Goal: Task Accomplishment & Management: Manage account settings

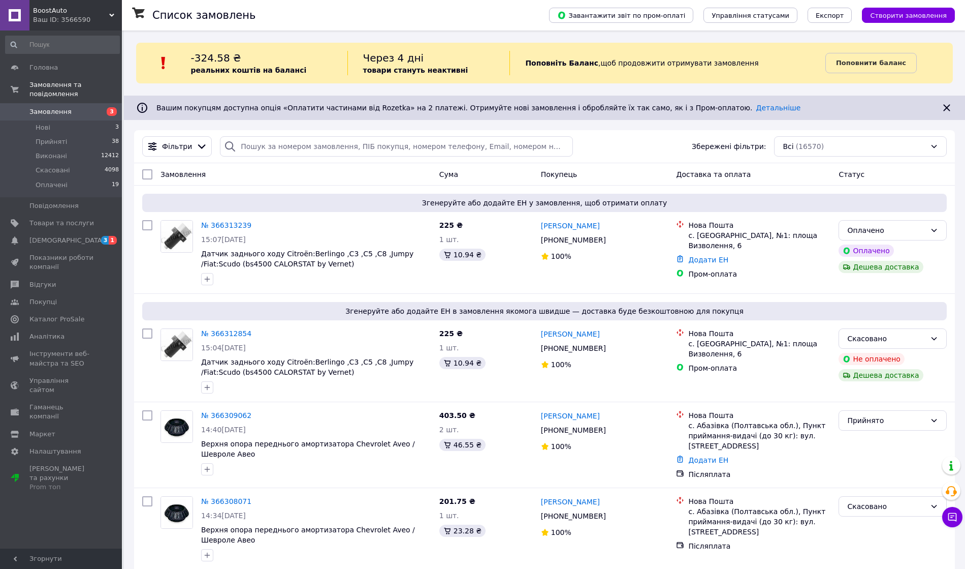
click at [81, 135] on li "Прийняті 38" at bounding box center [62, 142] width 125 height 14
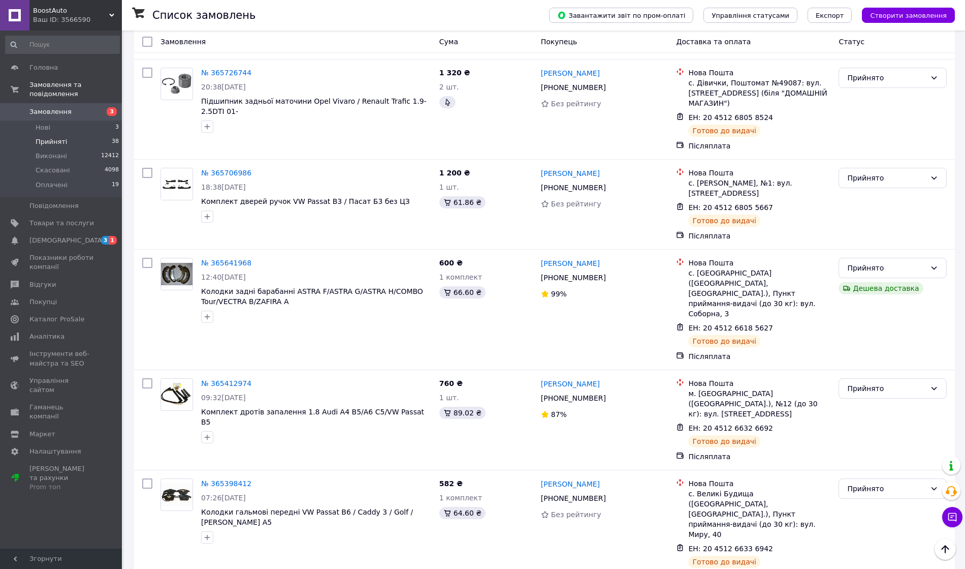
scroll to position [3018, 0]
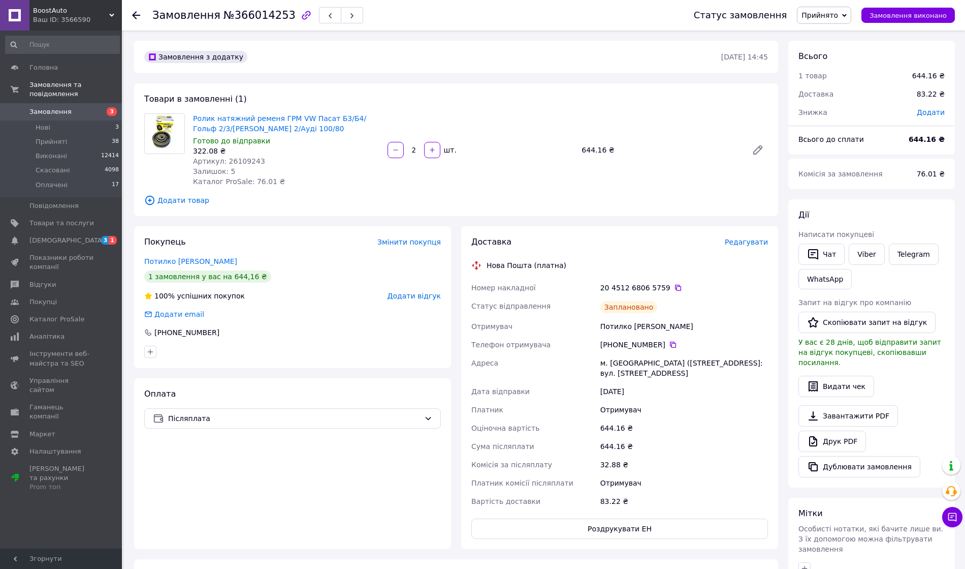
click at [241, 155] on div "322.08 ₴" at bounding box center [286, 151] width 186 height 10
click at [245, 158] on span "Артикул: 26109243" at bounding box center [229, 161] width 72 height 8
copy span "26109243"
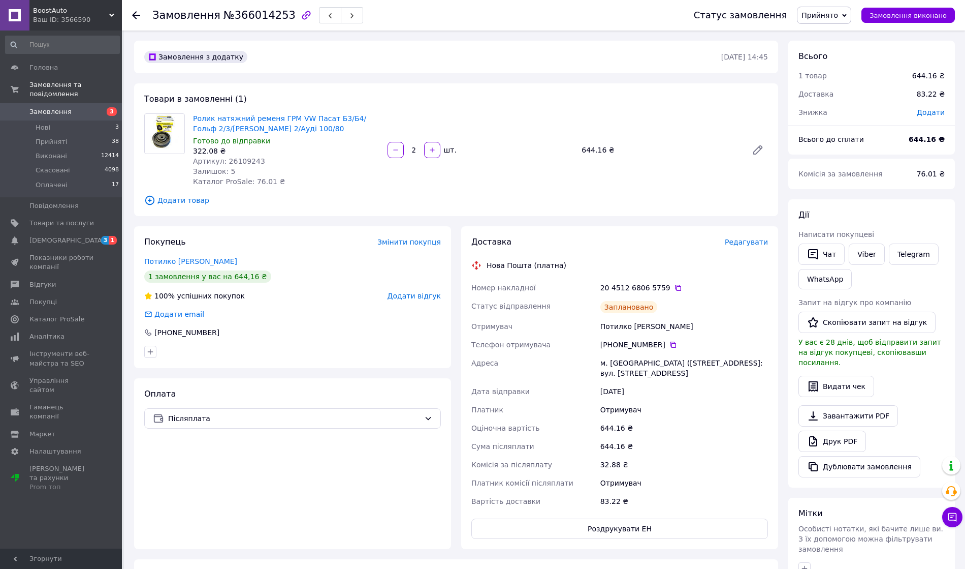
click at [65, 48] on input at bounding box center [62, 45] width 115 height 18
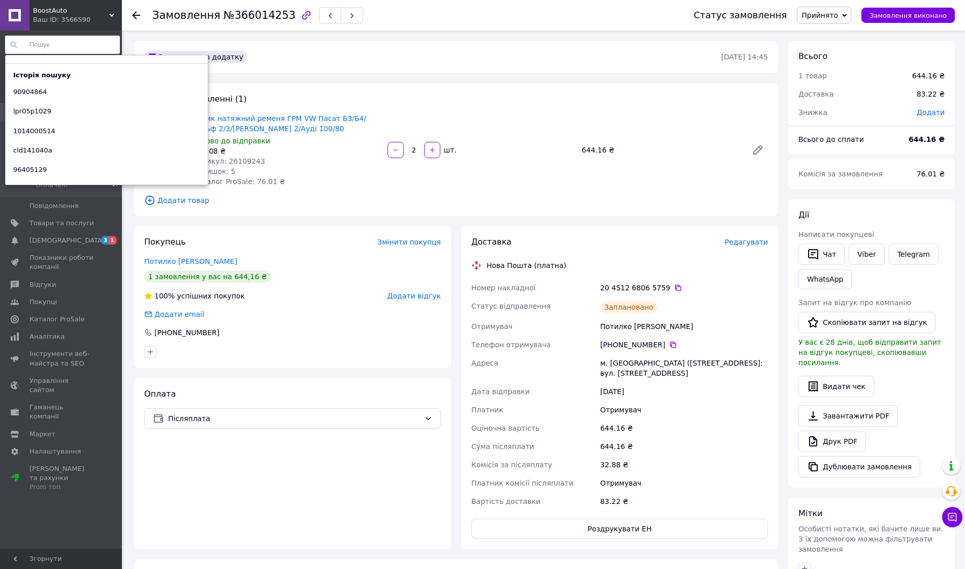
paste input "26109243"
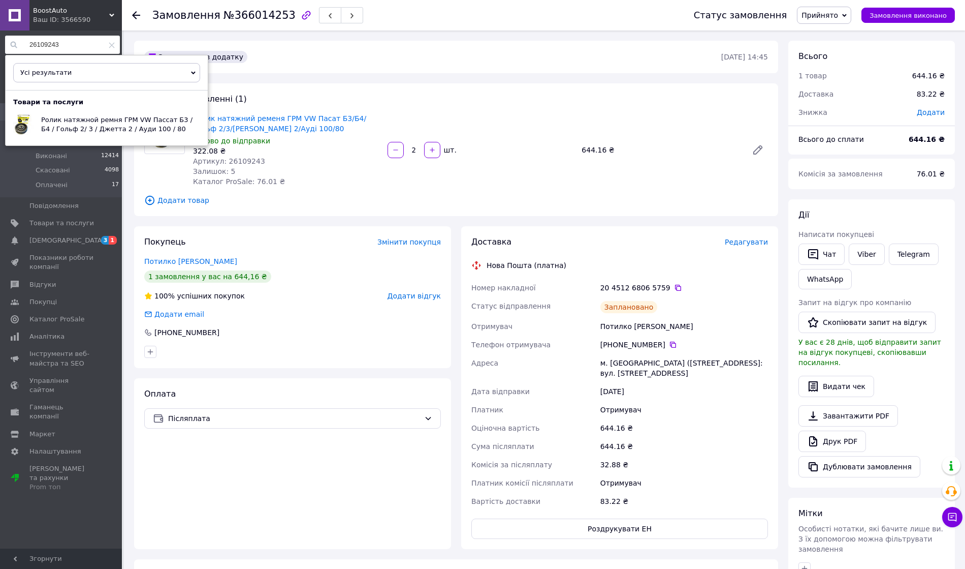
type input "26109243"
click at [75, 126] on span "Ролик натяжной ремня ГРМ VW Пассат Б3 / Б4 / Гольф 2/ 3 / Джетта 2 / Ауди 100 /…" at bounding box center [116, 124] width 151 height 17
click at [554, 256] on div "Доставка Редагувати Нова Пошта (платна) Номер накладної 20 4512 6806 5759   Ста…" at bounding box center [620, 387] width 297 height 302
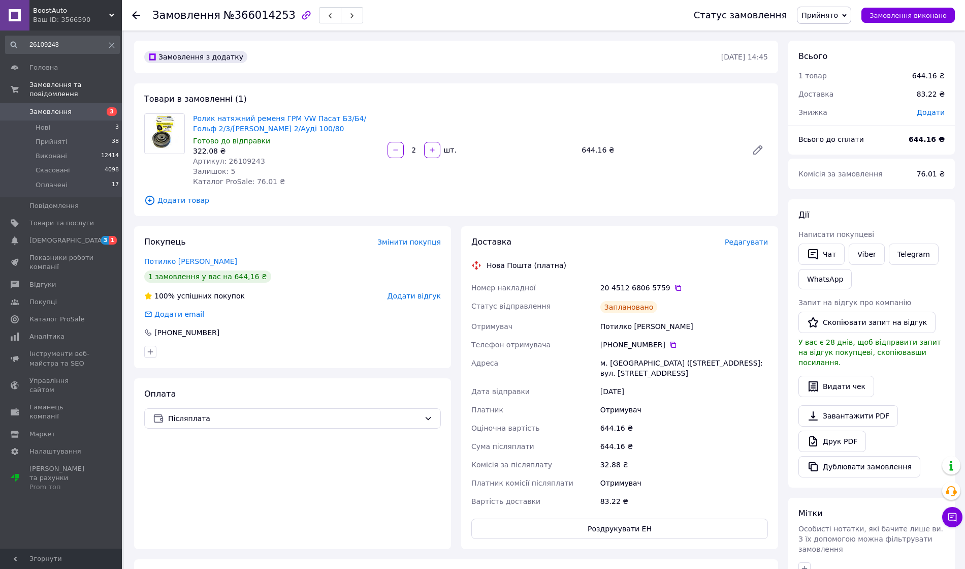
click at [608, 361] on div "м. [GEOGRAPHIC_DATA] ([STREET_ADDRESS]: вул. [STREET_ADDRESS]" at bounding box center [685, 368] width 172 height 28
drag, startPoint x: 596, startPoint y: 364, endPoint x: 708, endPoint y: 365, distance: 112.8
click at [708, 365] on div "Номер накладної 20 4512 6806 5759   Статус відправлення Заплановано Отримувач П…" at bounding box center [620, 394] width 301 height 232
copy div "Адреса м. Багачеве (Черкаська обл.), №1"
drag, startPoint x: 597, startPoint y: 324, endPoint x: 688, endPoint y: 322, distance: 91.0
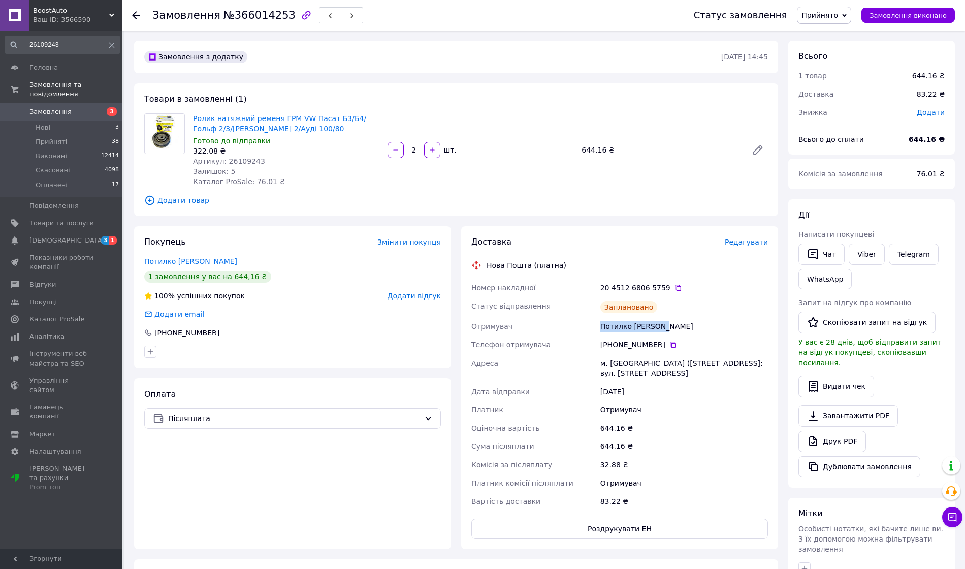
click at [688, 322] on div "Номер накладної 20 4512 6806 5759   Статус відправлення Заплановано Отримувач П…" at bounding box center [620, 394] width 301 height 232
copy div "Отримувач Потилко Олександ"
click at [669, 344] on icon at bounding box center [673, 344] width 8 height 8
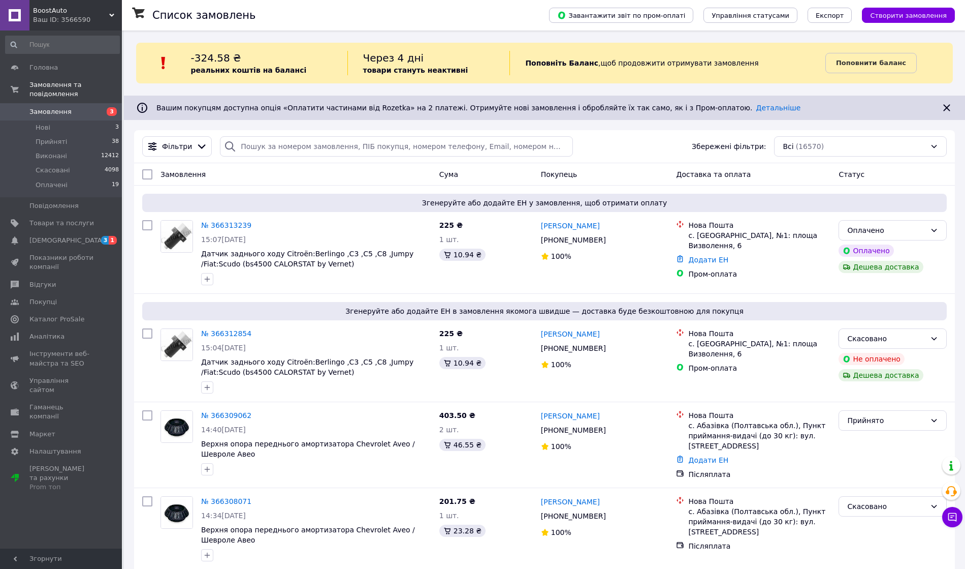
click at [87, 178] on li "Оплачені 19" at bounding box center [62, 187] width 125 height 19
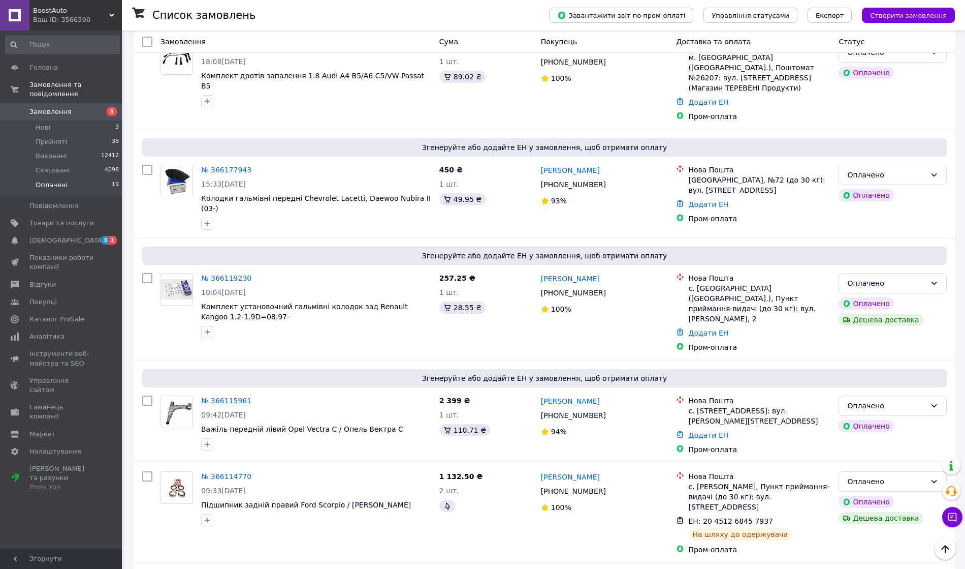
scroll to position [677, 0]
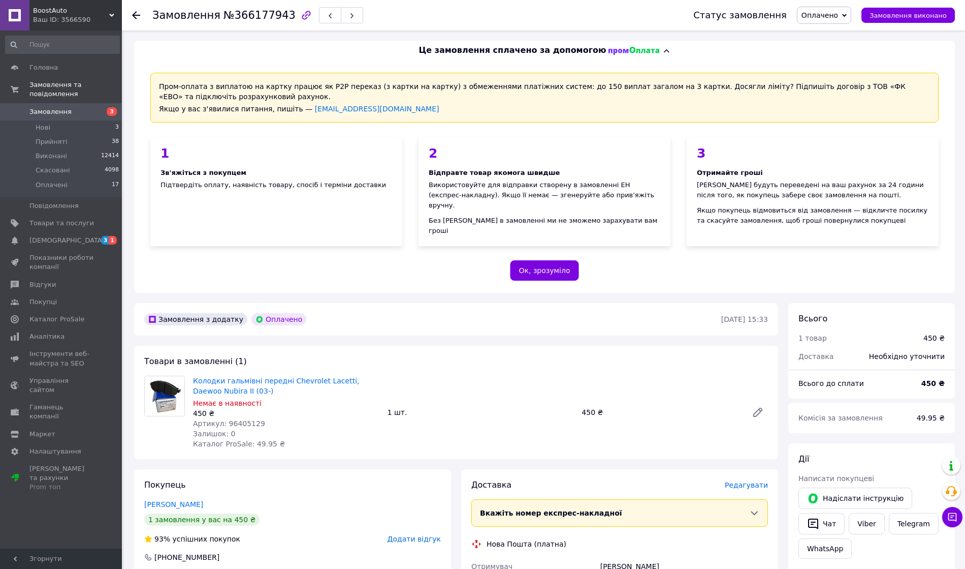
click at [237, 419] on span "Артикул: 96405129" at bounding box center [229, 423] width 72 height 8
copy span "96405129"
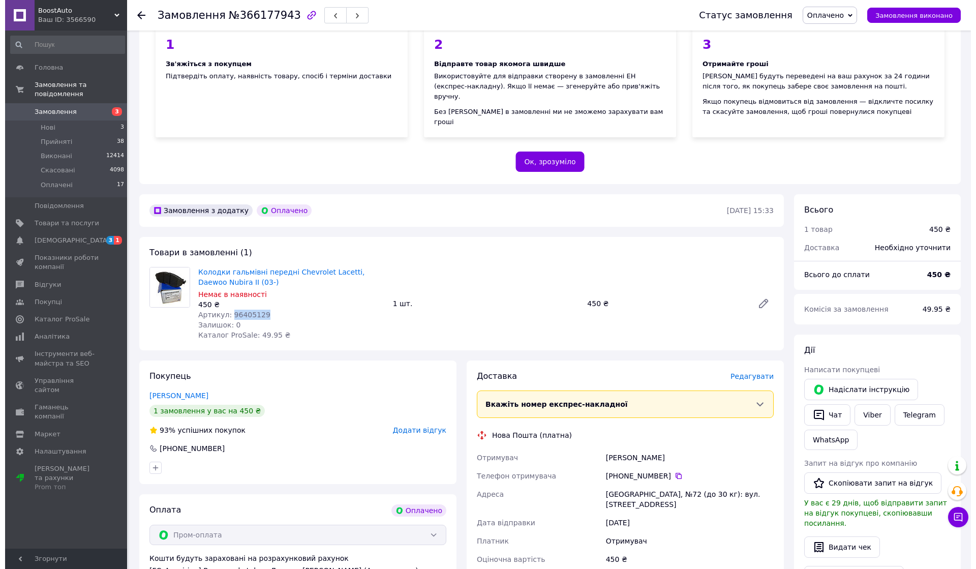
scroll to position [135, 0]
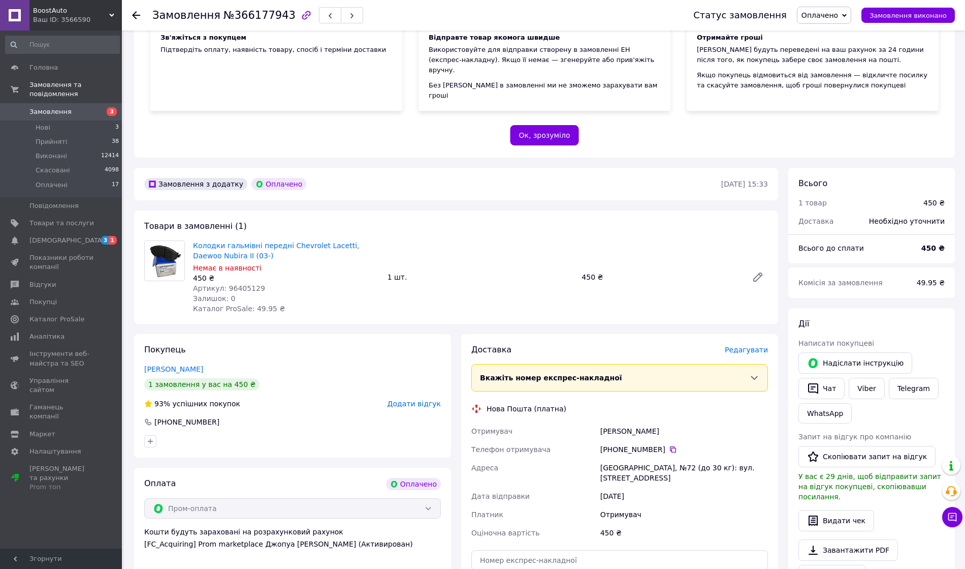
click at [745, 346] on span "Редагувати" at bounding box center [746, 350] width 43 height 8
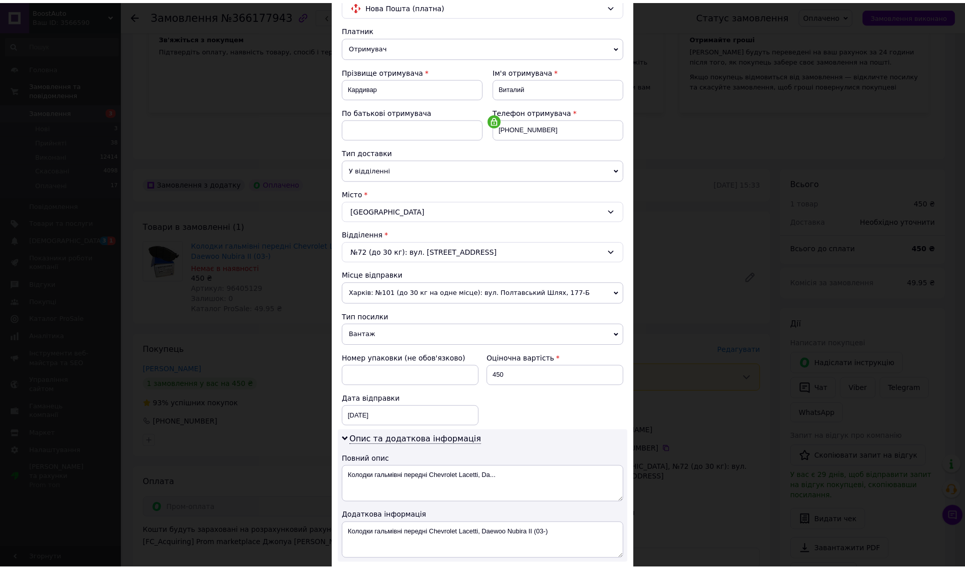
scroll to position [215, 0]
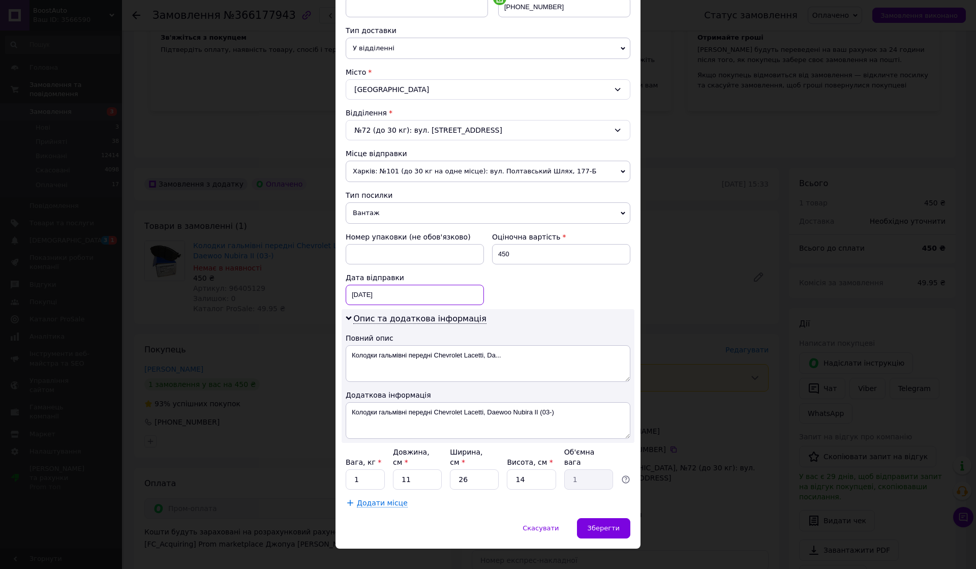
click at [393, 289] on div "12.10.2025 < 2025 > < Октябрь > Пн Вт Ср Чт Пт Сб Вс 29 30 1 2 3 4 5 6 7 8 9 10…" at bounding box center [415, 295] width 138 height 20
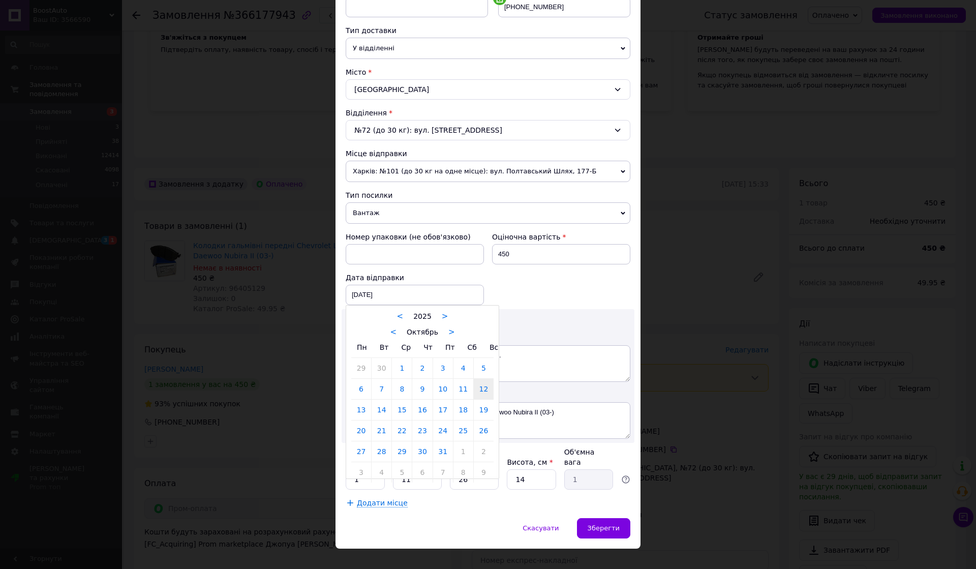
click at [360, 406] on link "13" at bounding box center [361, 409] width 20 height 20
type input "13.10.2025"
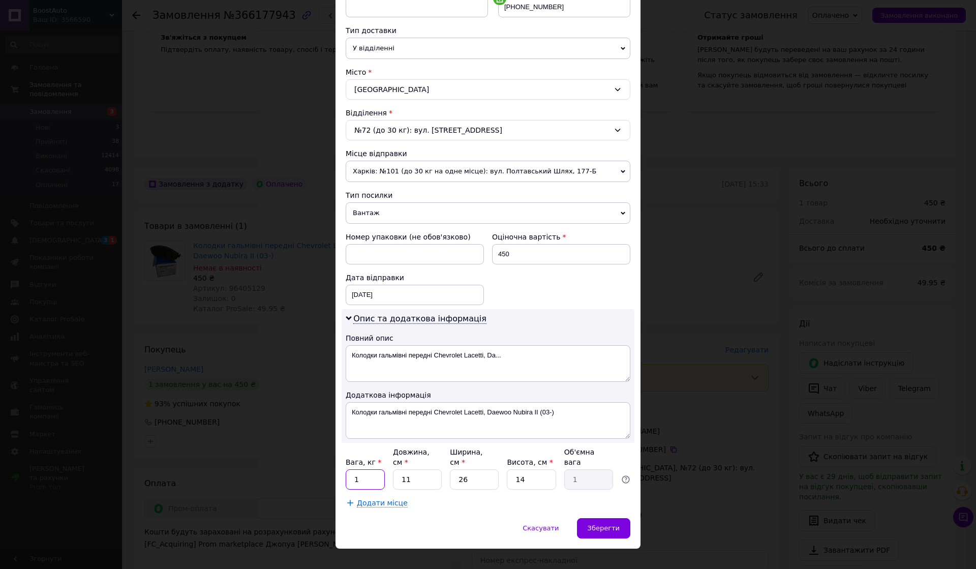
click at [369, 471] on input "1" at bounding box center [365, 479] width 39 height 20
type input "3"
type input "0.27"
type input "30"
type input "2.73"
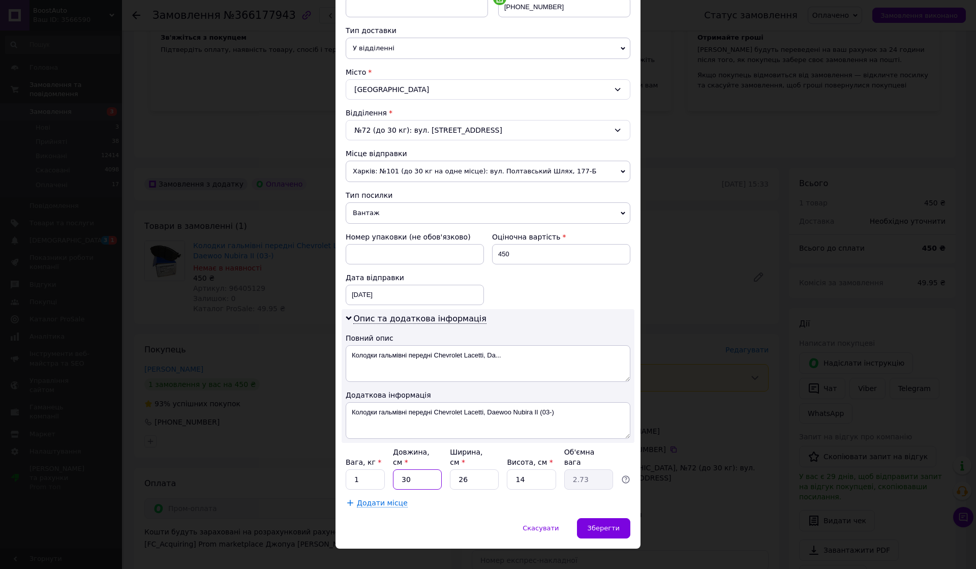
type input "30"
type input "2"
type input "0.21"
type input "25"
type input "2.63"
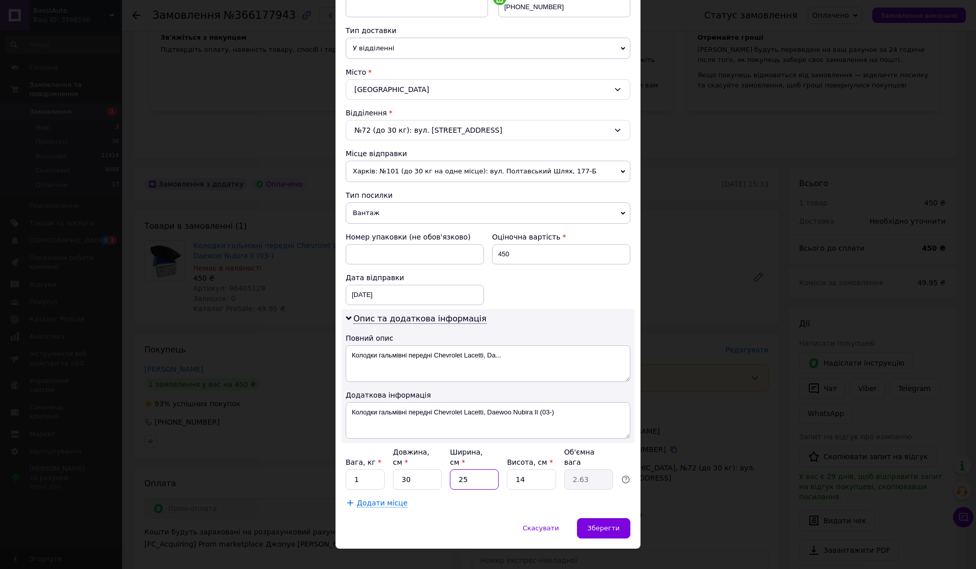
type input "25"
type input "5"
type input "0.94"
type input "5"
click at [615, 524] on span "Зберегти" at bounding box center [603, 528] width 32 height 8
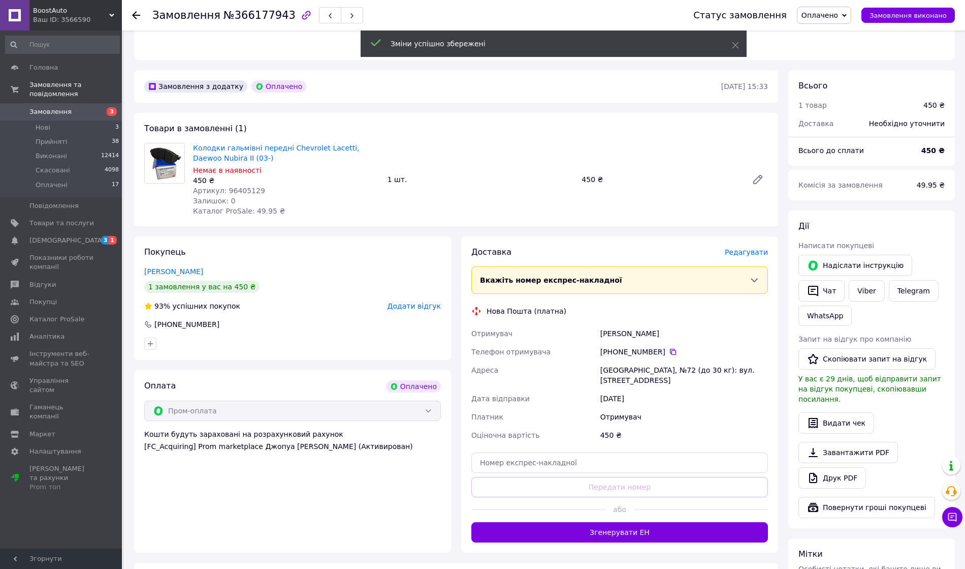
scroll to position [271, 0]
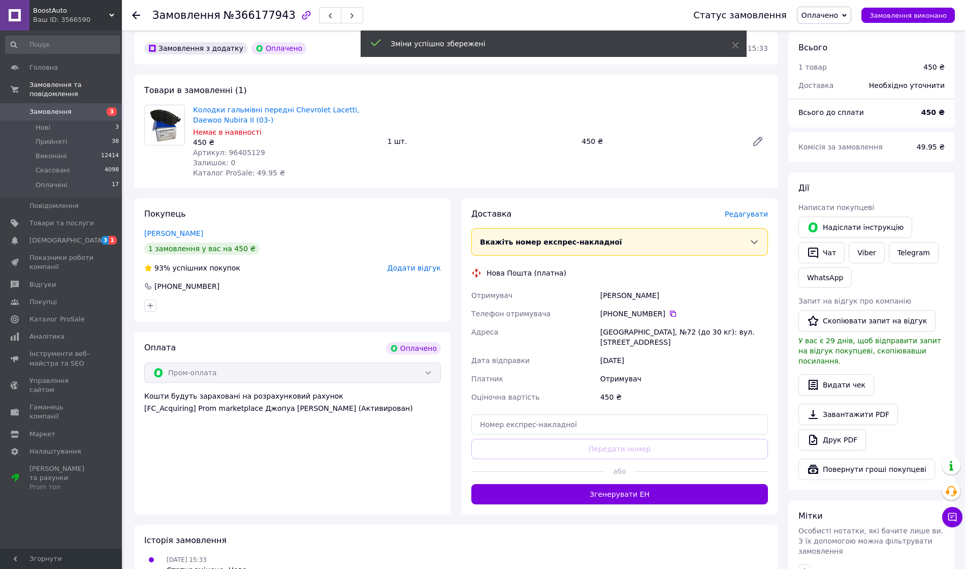
click at [613, 484] on button "Згенерувати ЕН" at bounding box center [620, 494] width 297 height 20
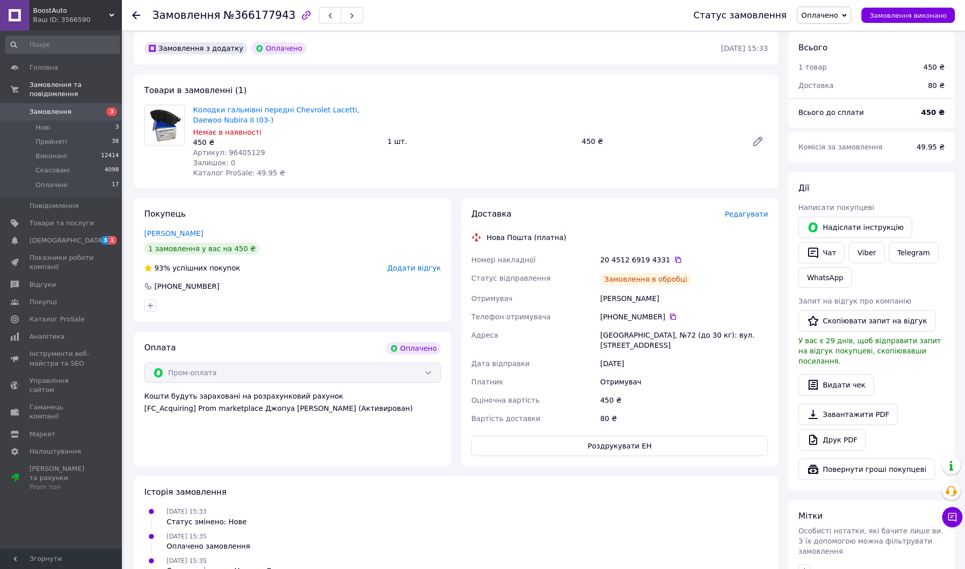
click at [674, 256] on icon at bounding box center [678, 260] width 8 height 8
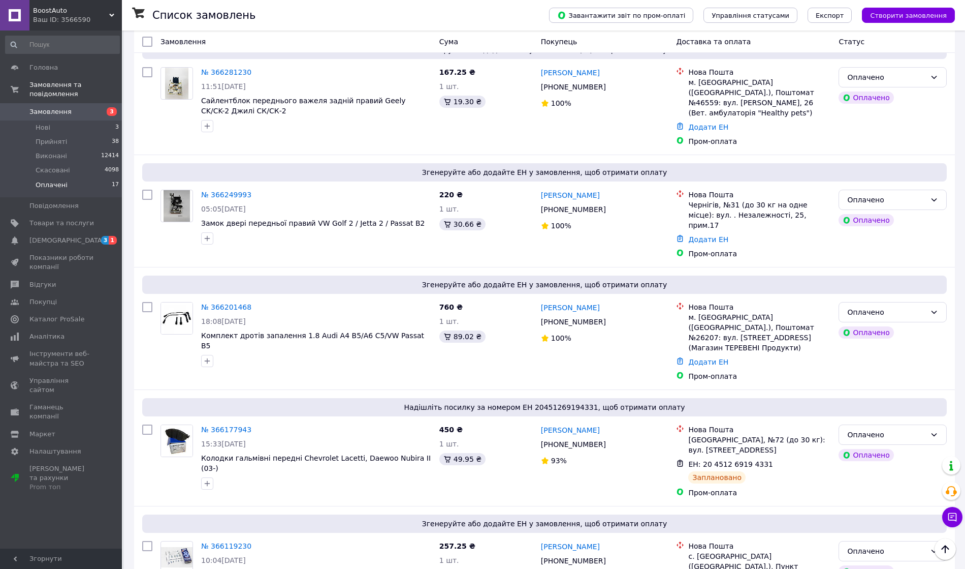
scroll to position [610, 0]
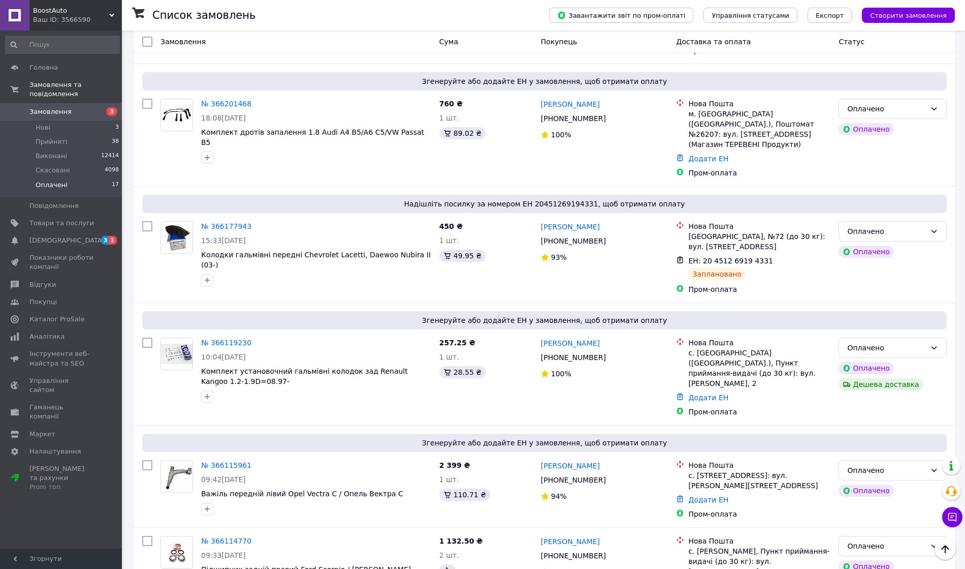
click at [775, 257] on icon at bounding box center [779, 261] width 8 height 8
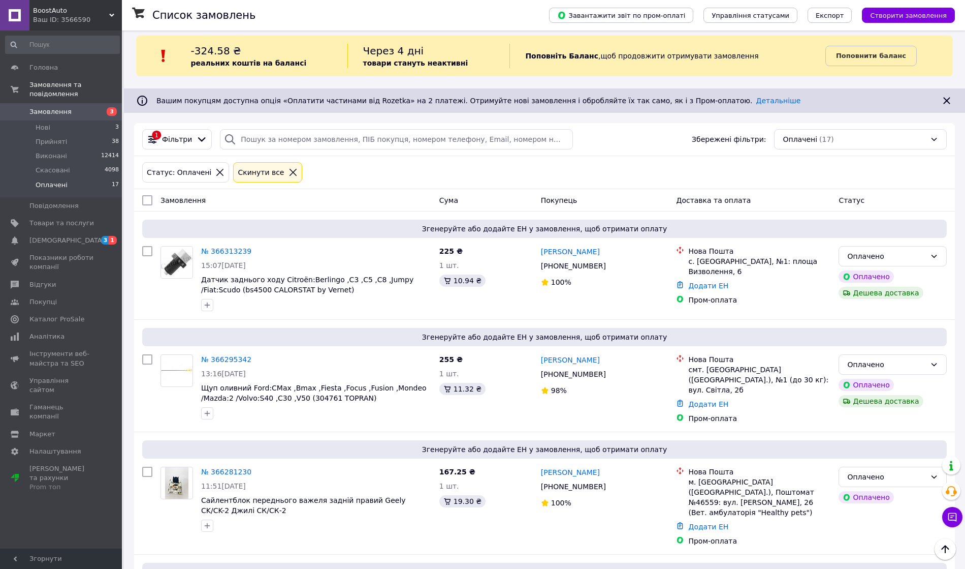
scroll to position [0, 0]
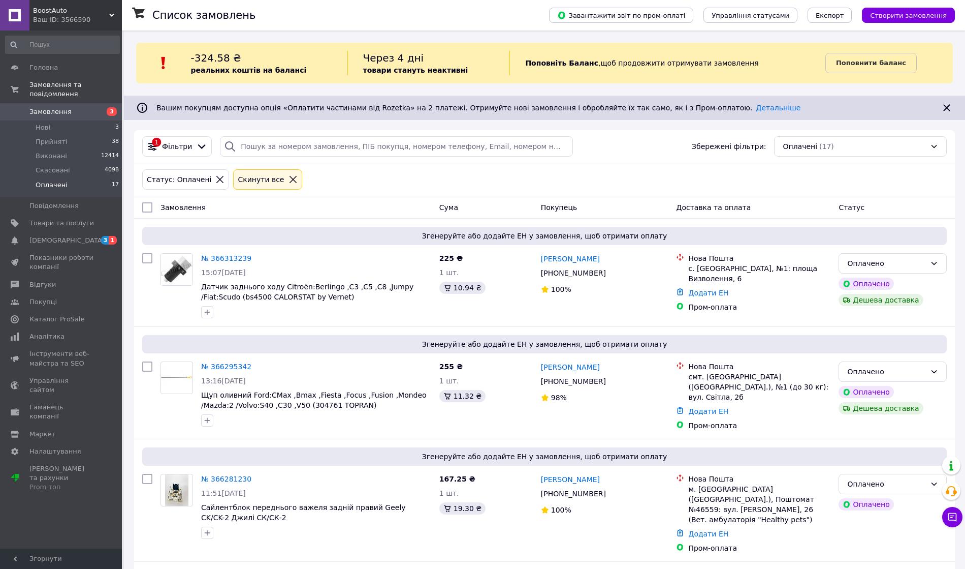
click at [95, 135] on li "Прийняті 38" at bounding box center [62, 142] width 125 height 14
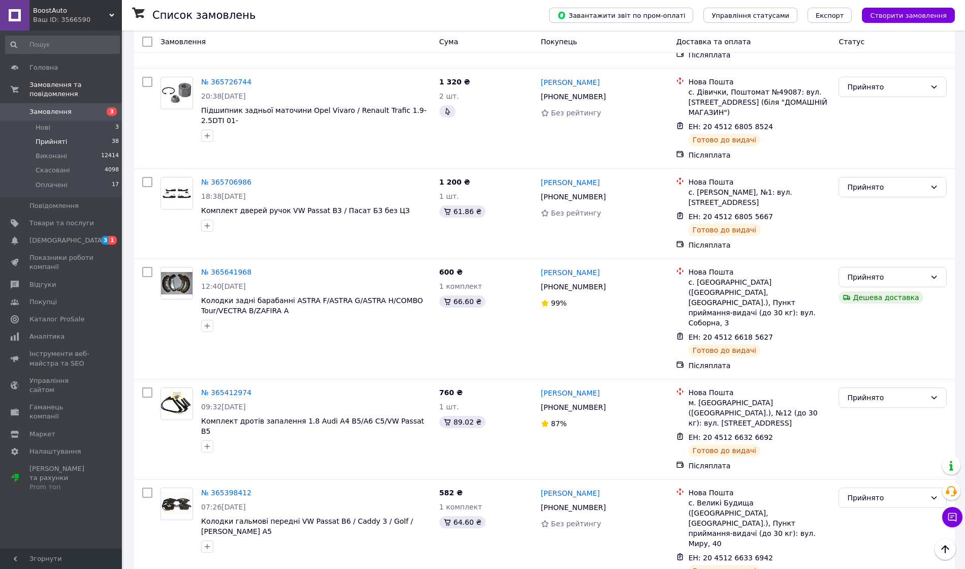
scroll to position [3018, 0]
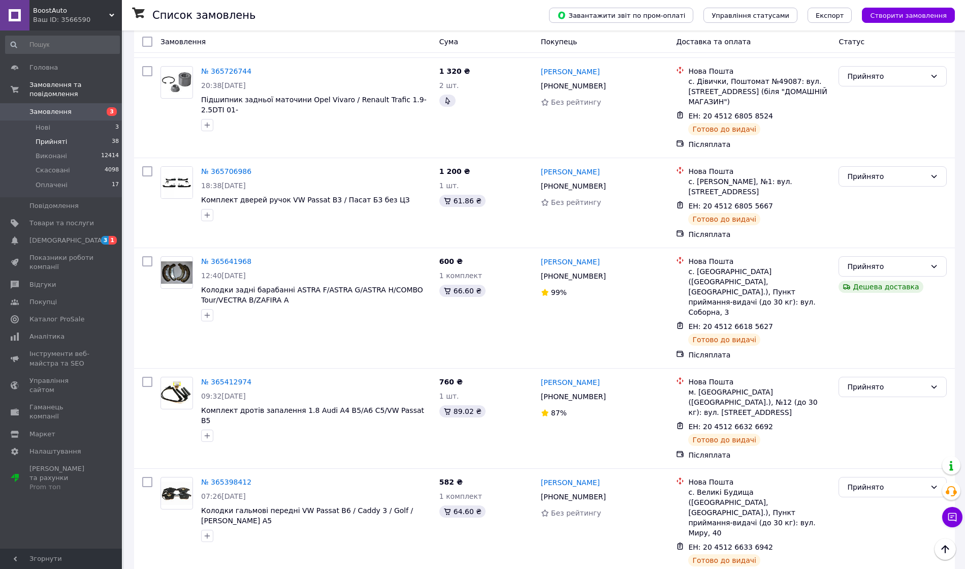
click at [76, 120] on li "Нові 3" at bounding box center [62, 127] width 125 height 14
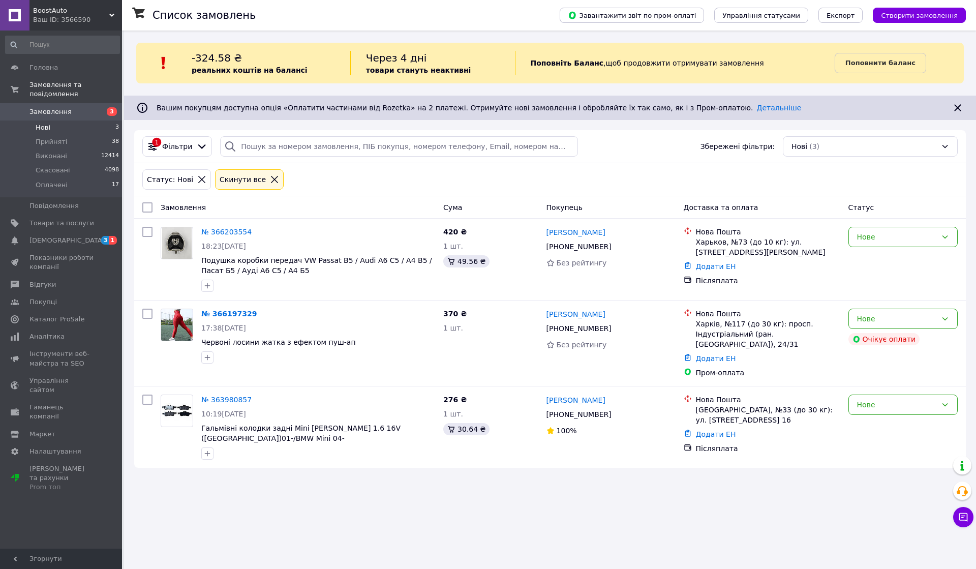
click at [86, 178] on li "Оплачені 17" at bounding box center [62, 187] width 125 height 19
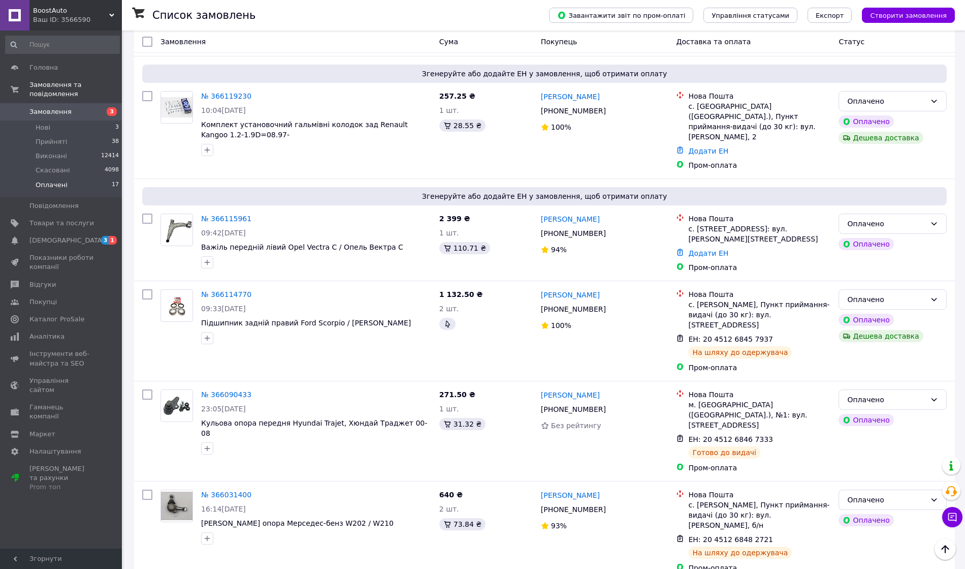
scroll to position [948, 0]
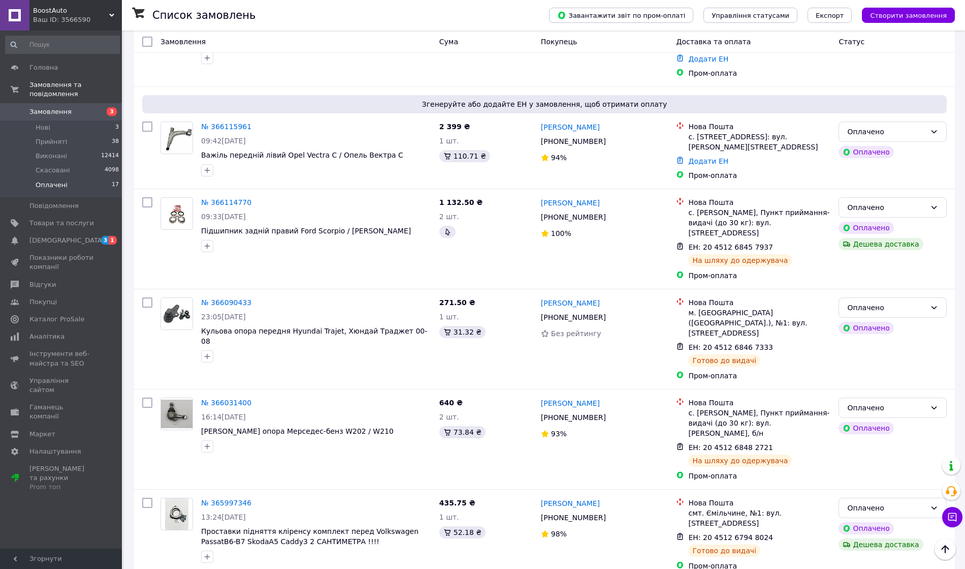
click at [72, 218] on span "Товари та послуги" at bounding box center [61, 222] width 65 height 9
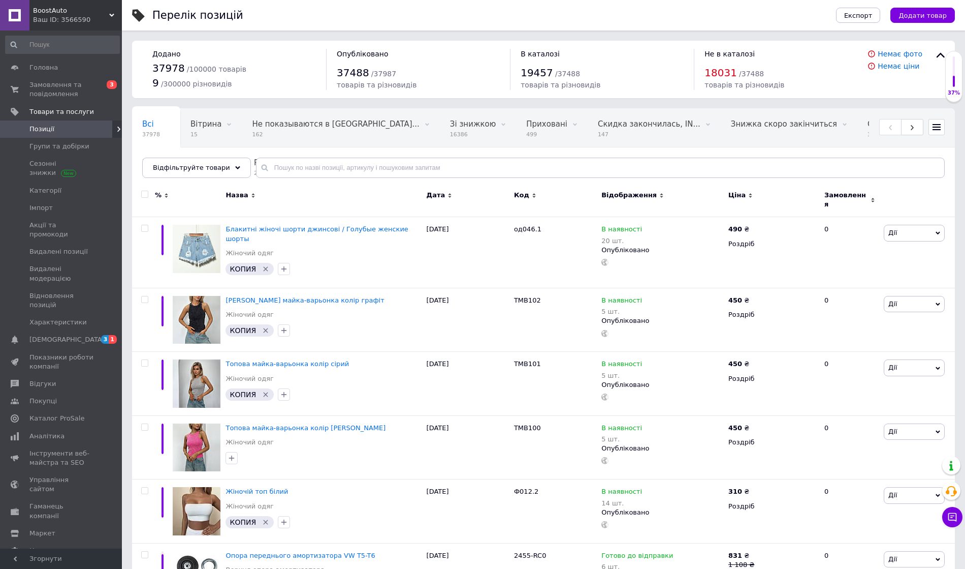
click at [588, 130] on div "Скидка закончилась, IN... 147" at bounding box center [654, 128] width 133 height 39
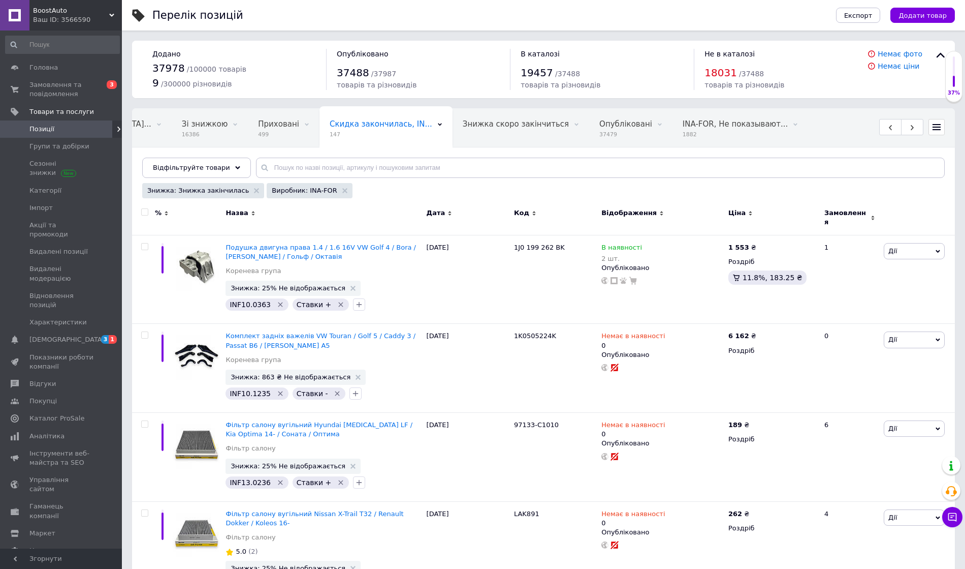
click at [871, 215] on icon at bounding box center [873, 217] width 5 height 5
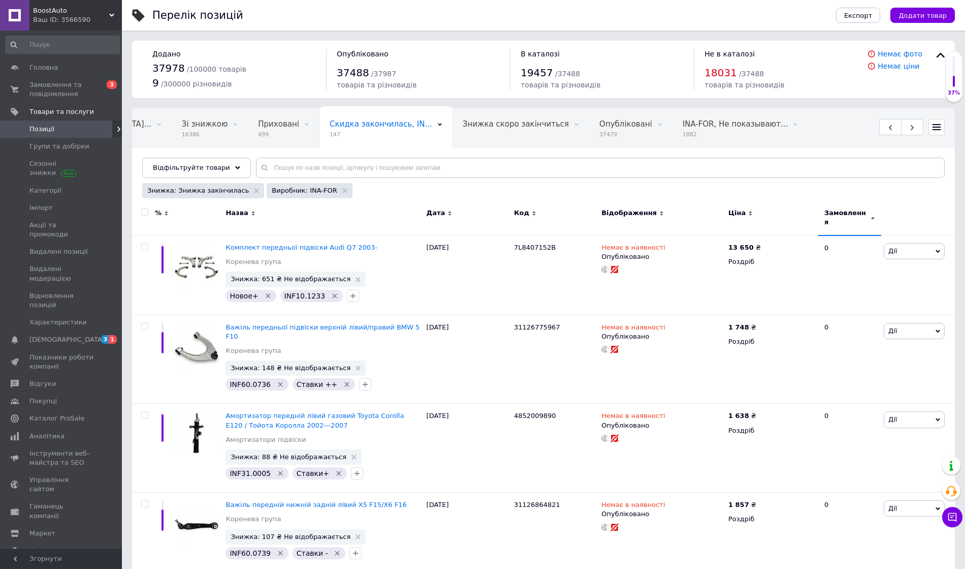
click at [871, 215] on icon at bounding box center [873, 217] width 5 height 5
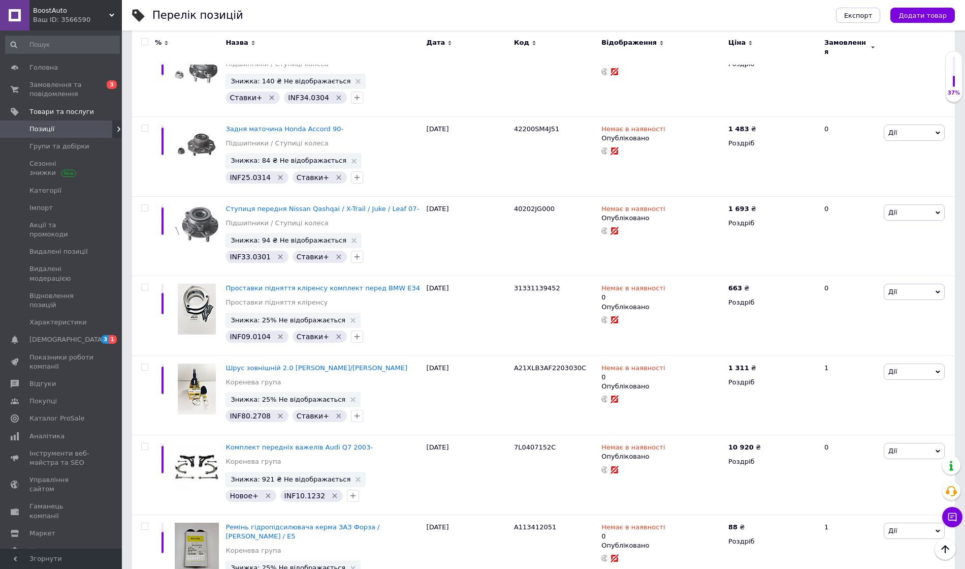
scroll to position [8192, 0]
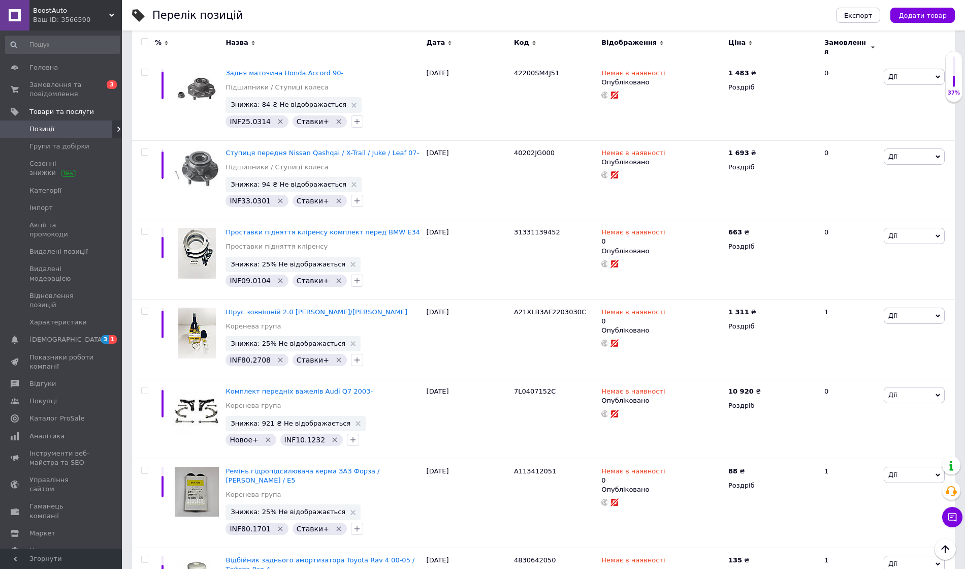
click at [73, 87] on span "Замовлення та повідомлення" at bounding box center [61, 89] width 65 height 18
